Goal: Complete application form

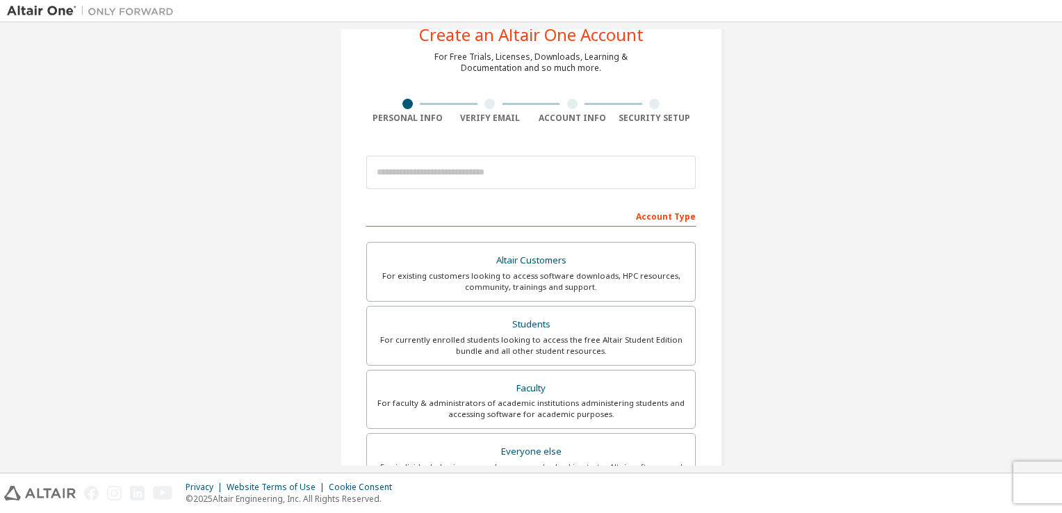
scroll to position [47, 0]
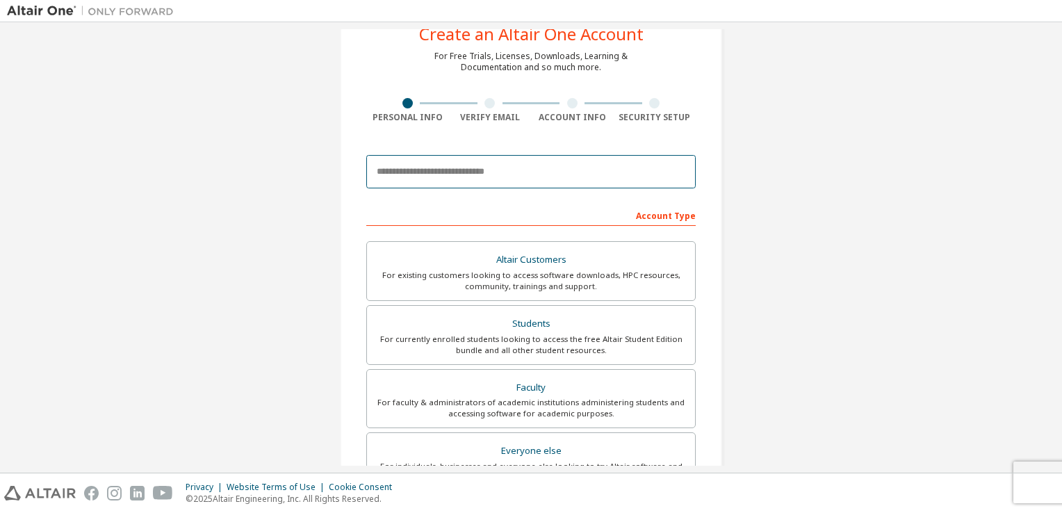
click at [481, 176] on input "email" at bounding box center [531, 171] width 330 height 33
type input "**********"
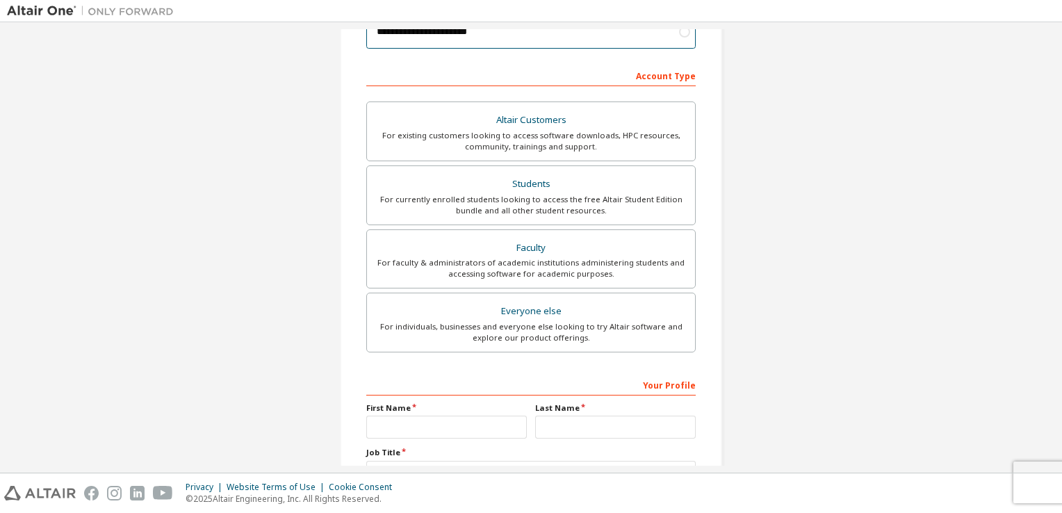
scroll to position [296, 0]
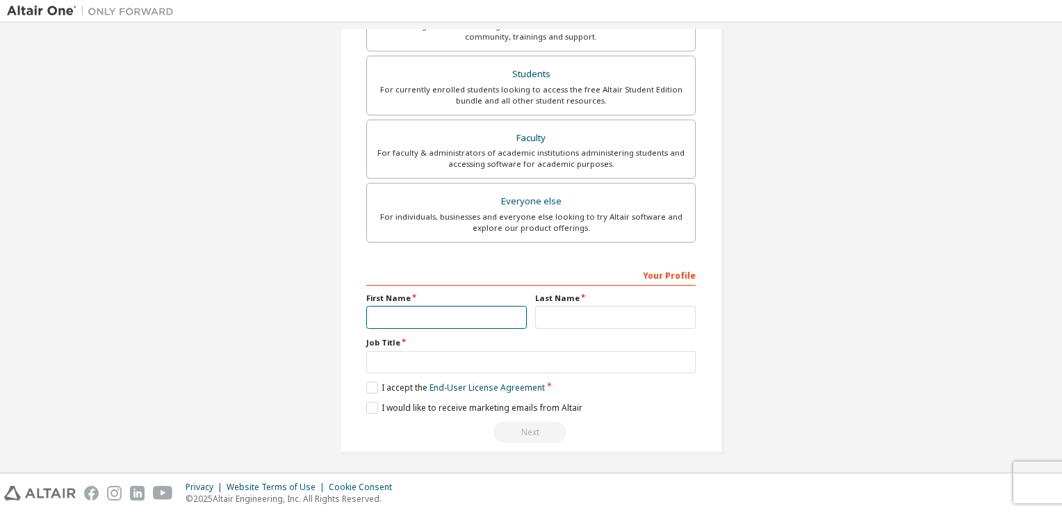
click at [470, 324] on input "text" at bounding box center [446, 317] width 161 height 23
type input "**"
click at [565, 309] on input "text" at bounding box center [615, 317] width 161 height 23
type input "*"
type input "*****"
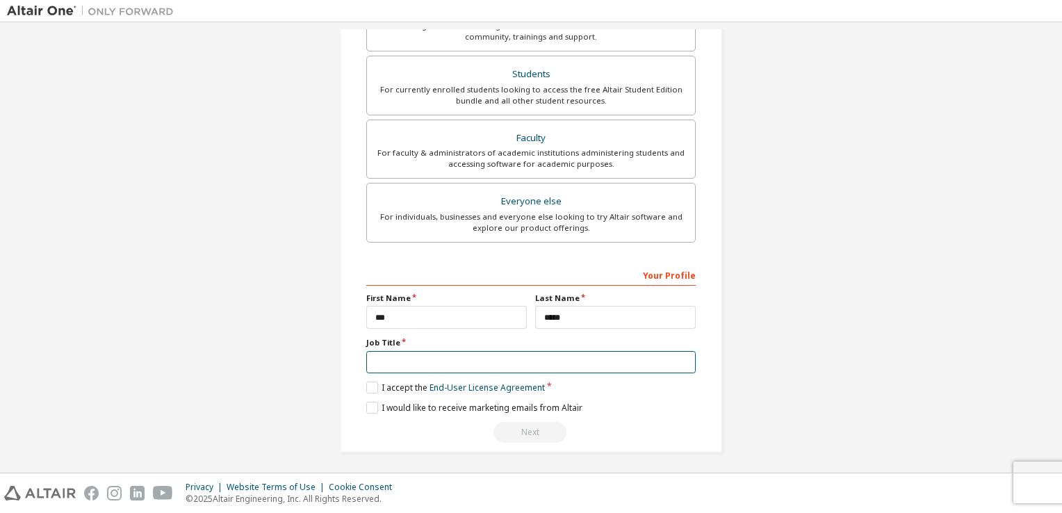
click at [523, 352] on input "text" at bounding box center [531, 362] width 330 height 23
type input "*******"
click at [369, 393] on div "Your Profile First Name ** Last Name ***** Job Title ******* Please provide Sta…" at bounding box center [531, 353] width 330 height 180
click at [369, 391] on label "I accept the End-User License Agreement" at bounding box center [455, 388] width 179 height 12
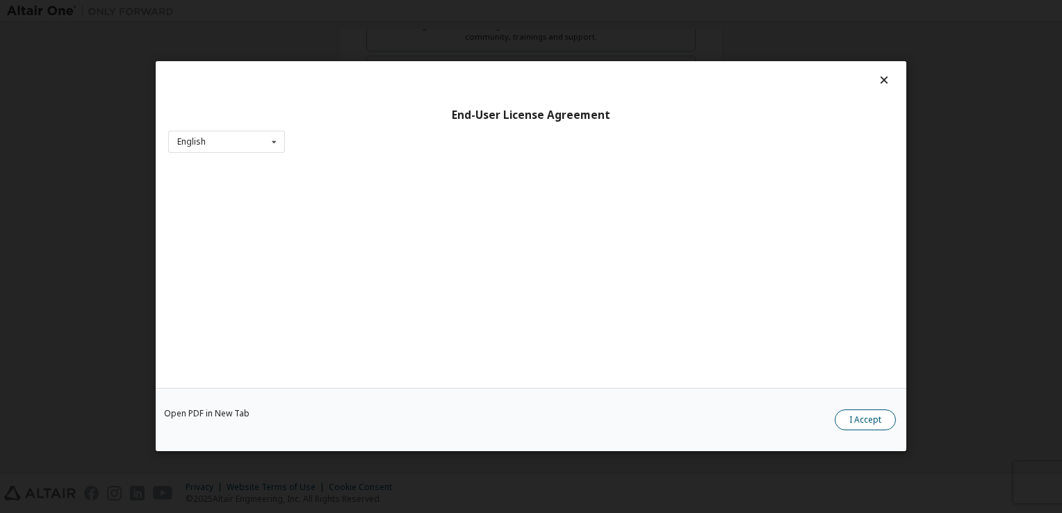
click at [852, 421] on button "I Accept" at bounding box center [865, 420] width 61 height 21
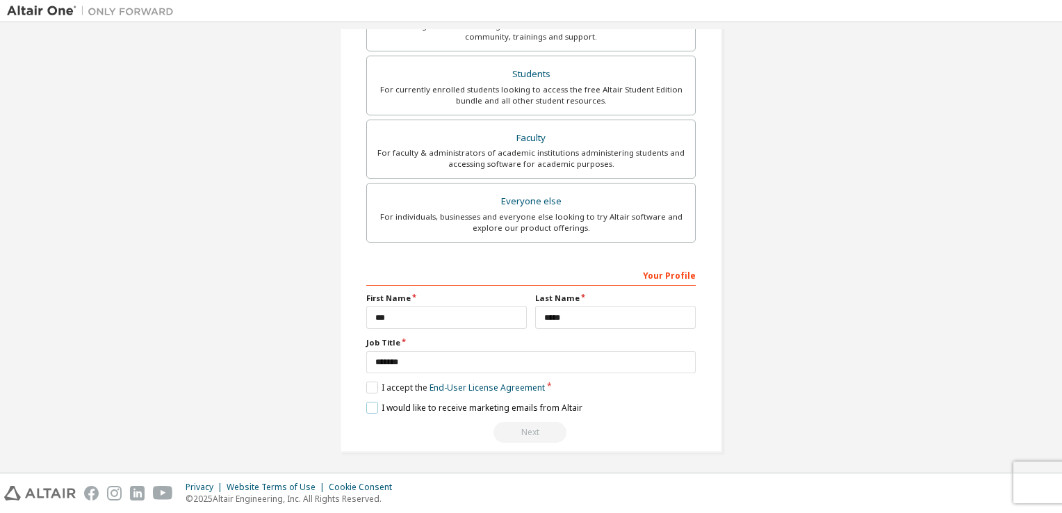
click at [368, 406] on label "I would like to receive marketing emails from Altair" at bounding box center [474, 408] width 216 height 12
click at [542, 180] on div "Altair Customers For existing customers looking to access software downloads, H…" at bounding box center [531, 119] width 330 height 255
click at [526, 98] on div "For currently enrolled students looking to access the free Altair Student Editi…" at bounding box center [530, 95] width 311 height 22
click at [382, 382] on label "I accept the Academic End-User License Agreement" at bounding box center [475, 388] width 218 height 12
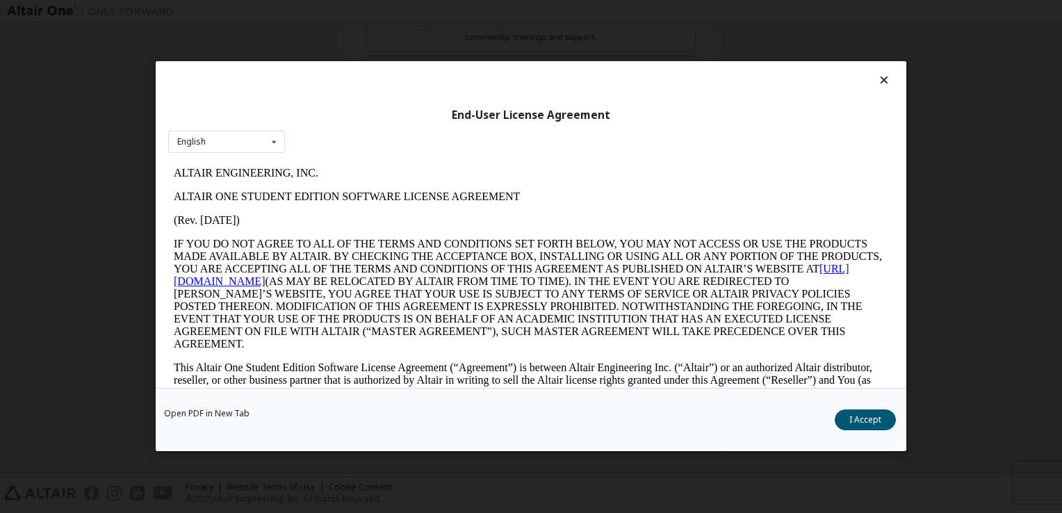
scroll to position [0, 0]
click at [858, 415] on button "I Accept" at bounding box center [865, 420] width 61 height 21
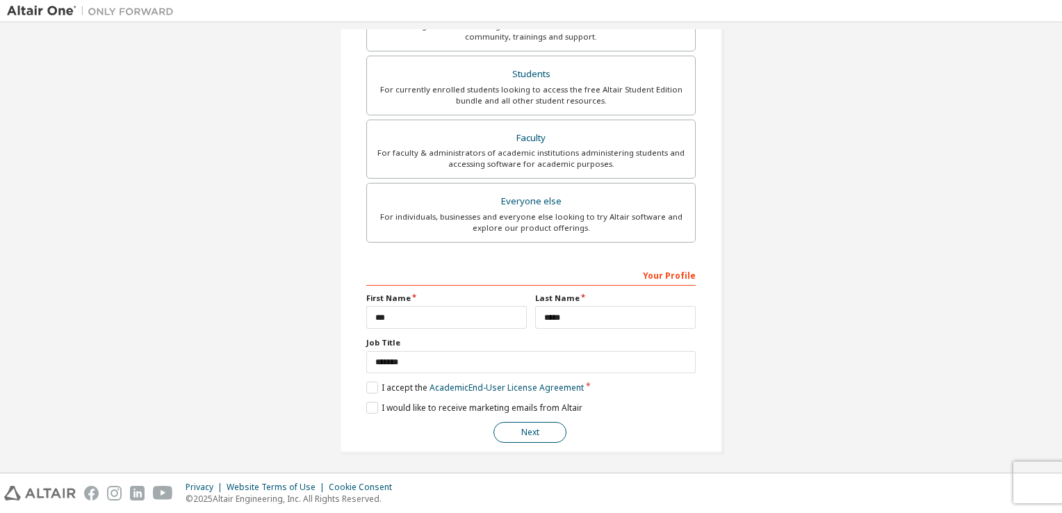
click at [531, 422] on button "Next" at bounding box center [530, 432] width 73 height 21
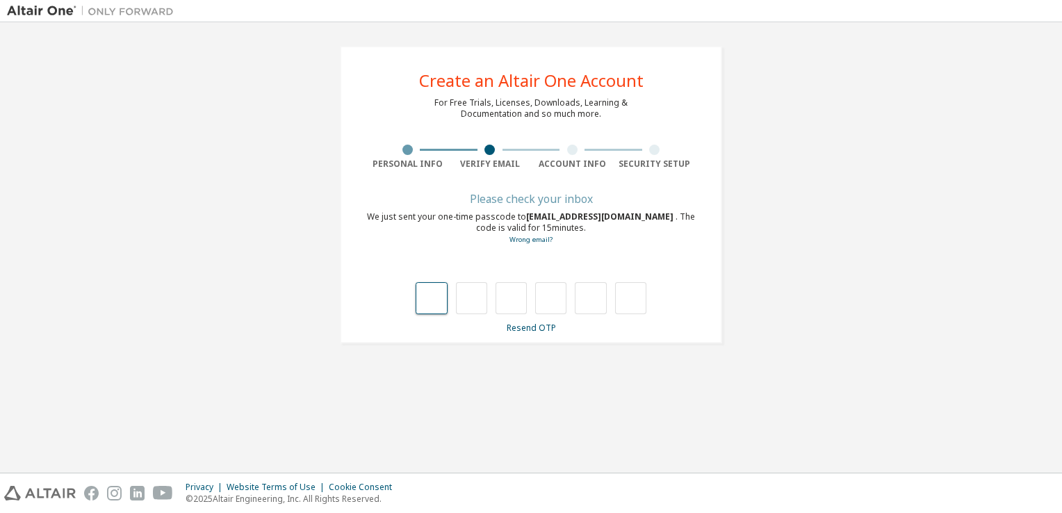
type input "*"
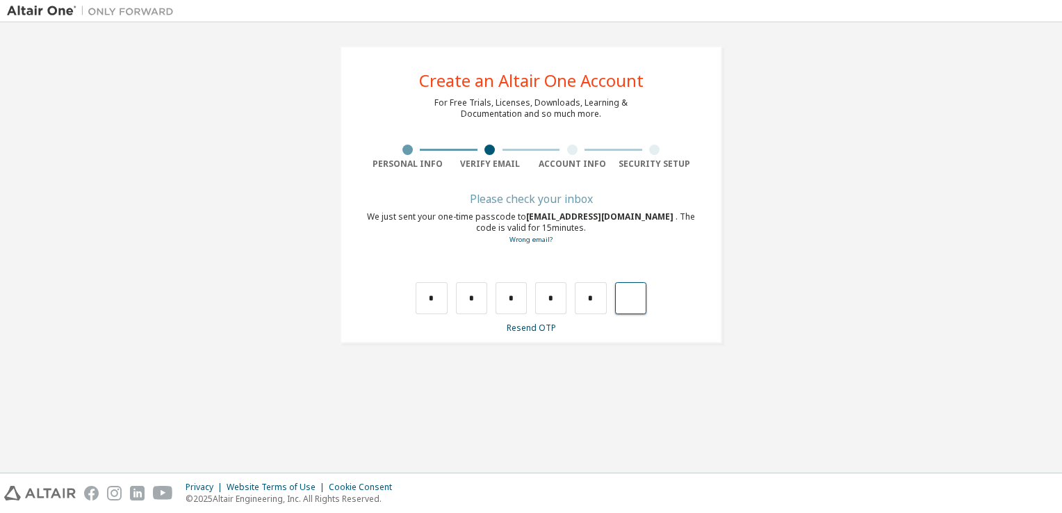
type input "*"
click at [432, 293] on input "text" at bounding box center [431, 298] width 31 height 32
type input "*"
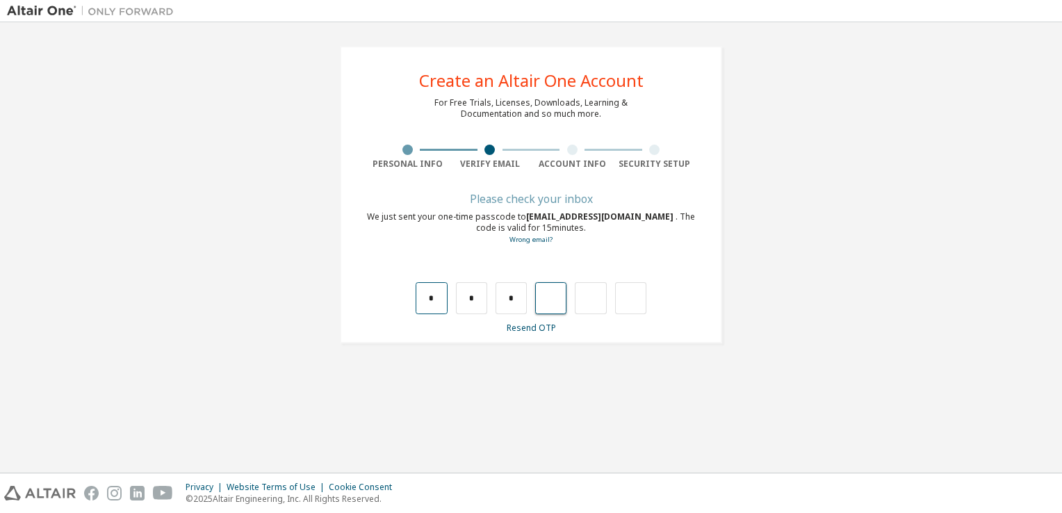
type input "*"
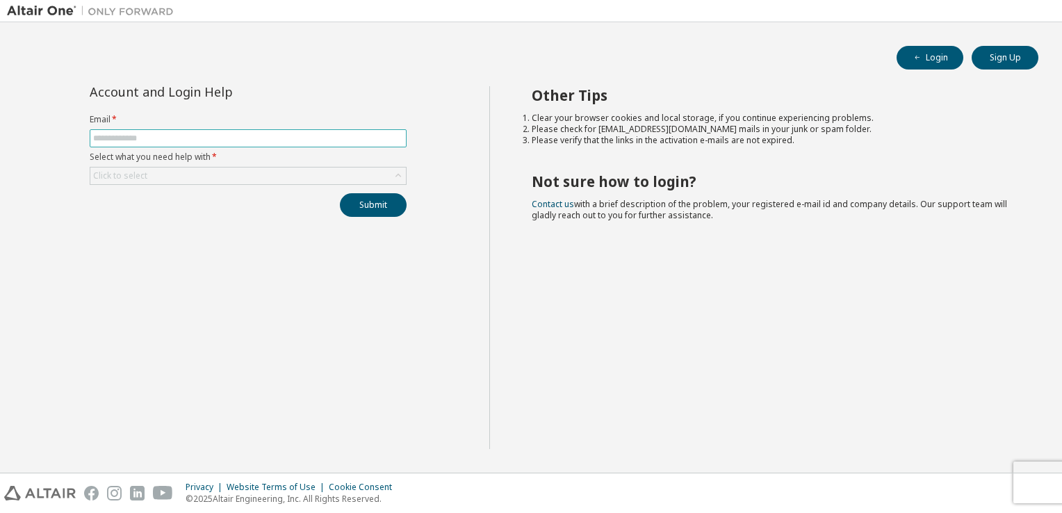
click at [256, 135] on input "text" at bounding box center [248, 138] width 310 height 11
click at [100, 177] on div "Click to select" at bounding box center [120, 175] width 54 height 11
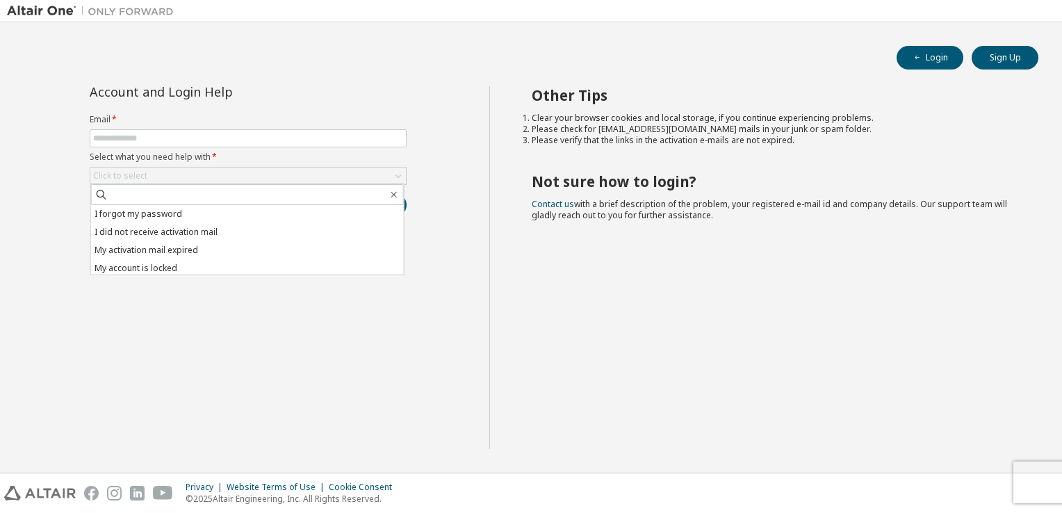
click at [65, 185] on div "Account and Login Help Email * Select what you need help with * Click to select…" at bounding box center [248, 267] width 482 height 363
